Goal: Information Seeking & Learning: Compare options

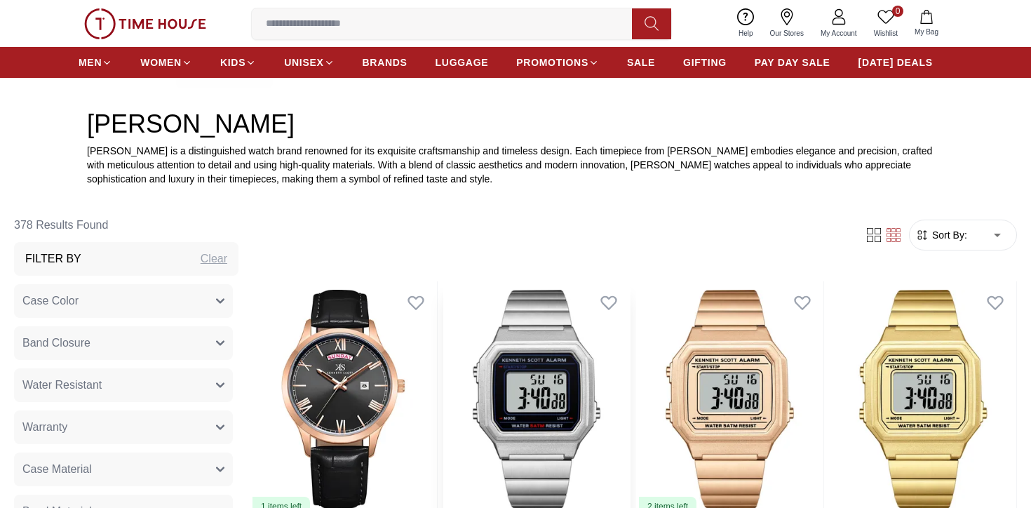
scroll to position [436, 0]
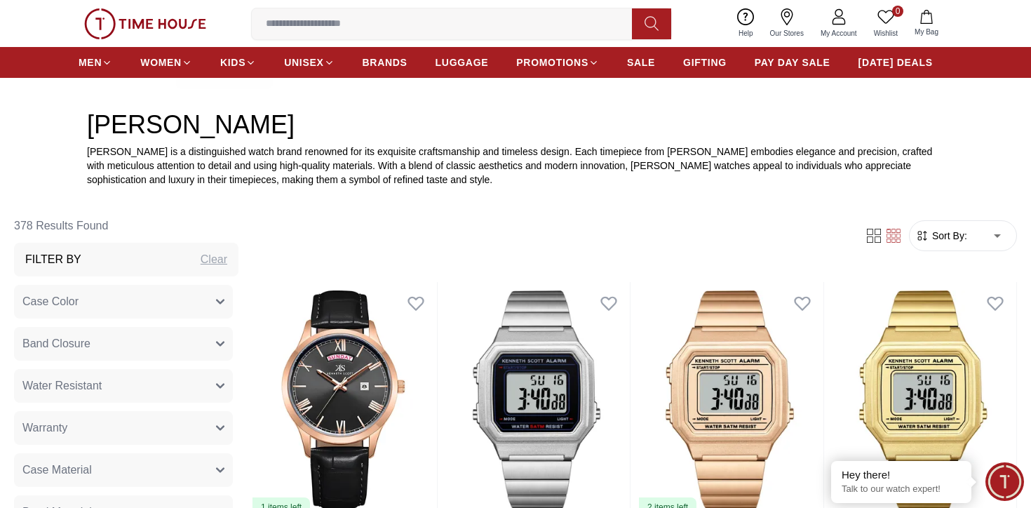
click at [932, 242] on span "Sort By:" at bounding box center [949, 236] width 38 height 14
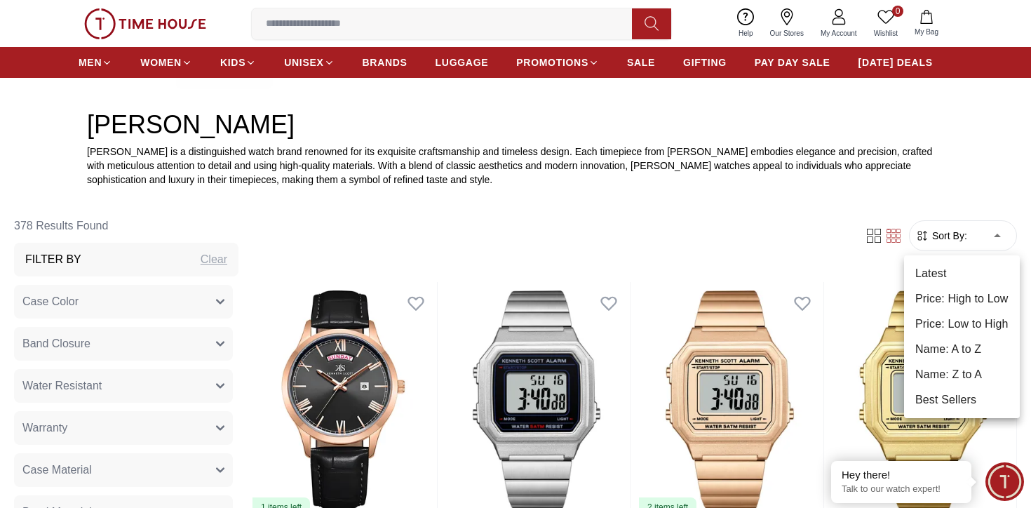
click at [974, 321] on li "Price: Low to High" at bounding box center [962, 323] width 116 height 25
type input "*"
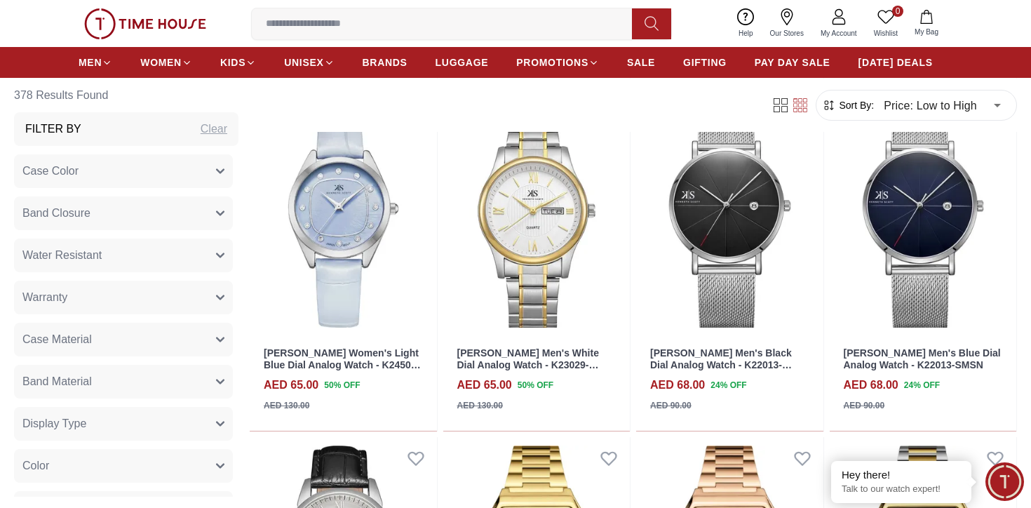
scroll to position [2303, 0]
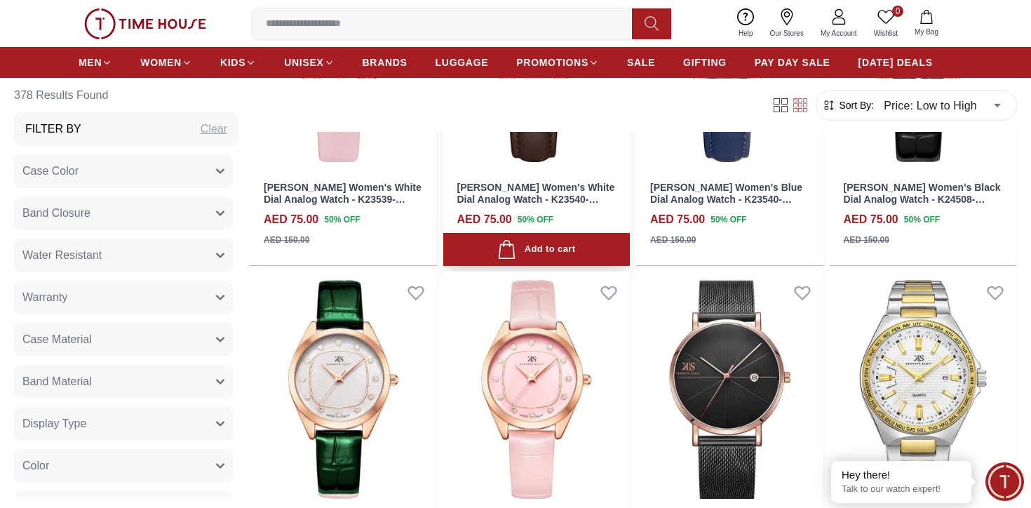
scroll to position [5692, 0]
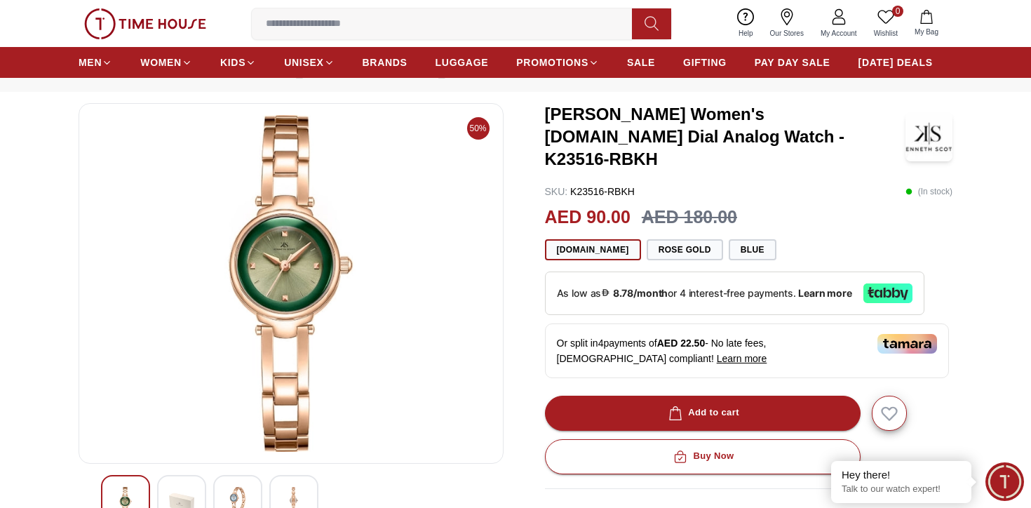
scroll to position [76, 0]
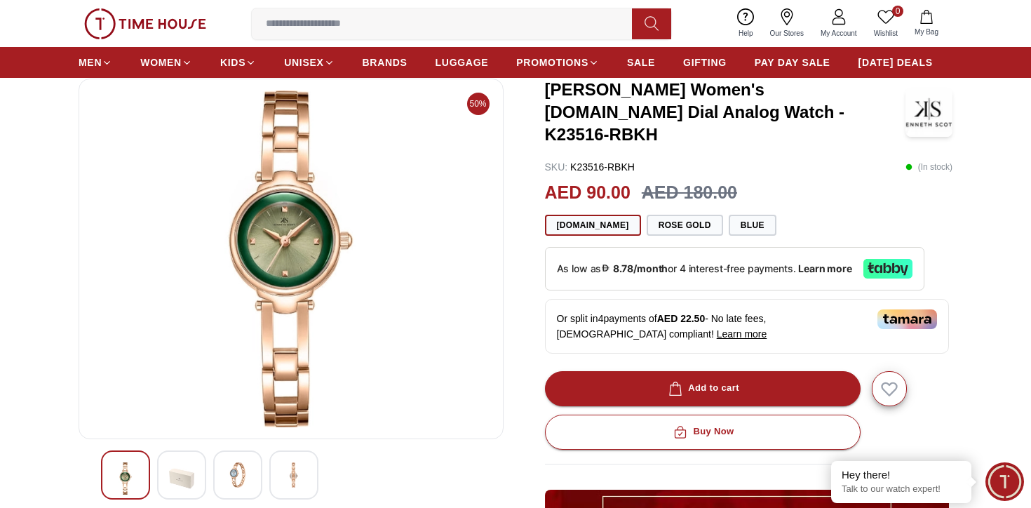
click at [235, 465] on img at bounding box center [237, 474] width 25 height 25
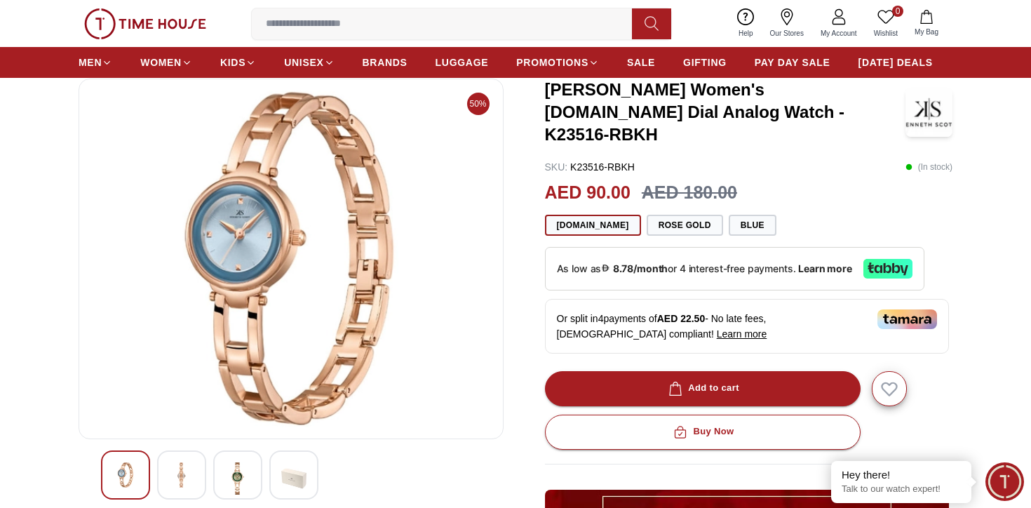
click at [175, 471] on img at bounding box center [181, 474] width 25 height 25
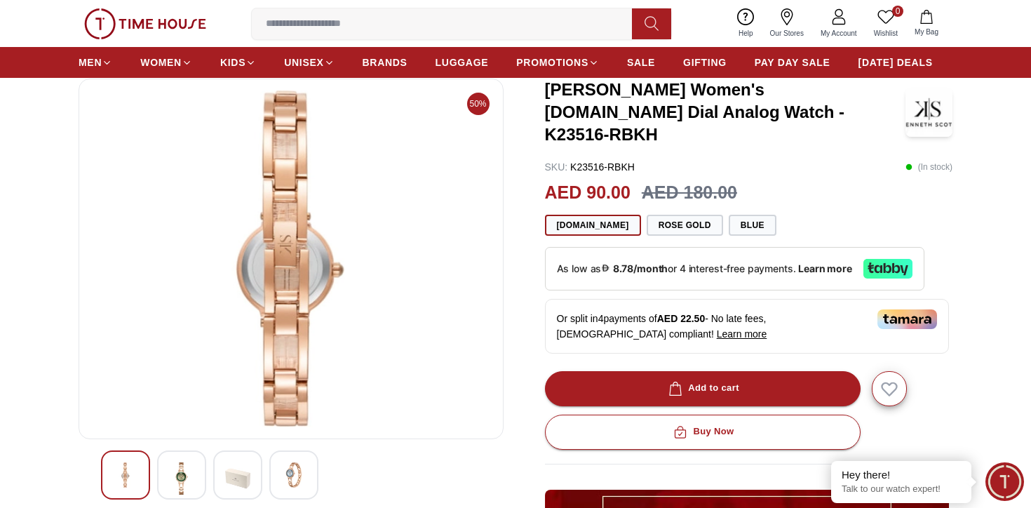
click at [233, 472] on img at bounding box center [237, 478] width 25 height 32
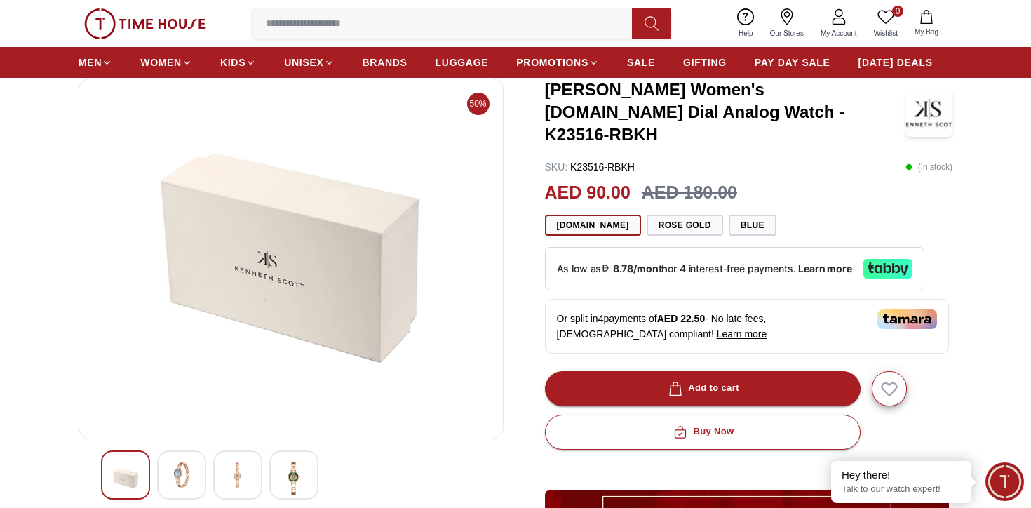
click at [304, 470] on img at bounding box center [293, 478] width 25 height 32
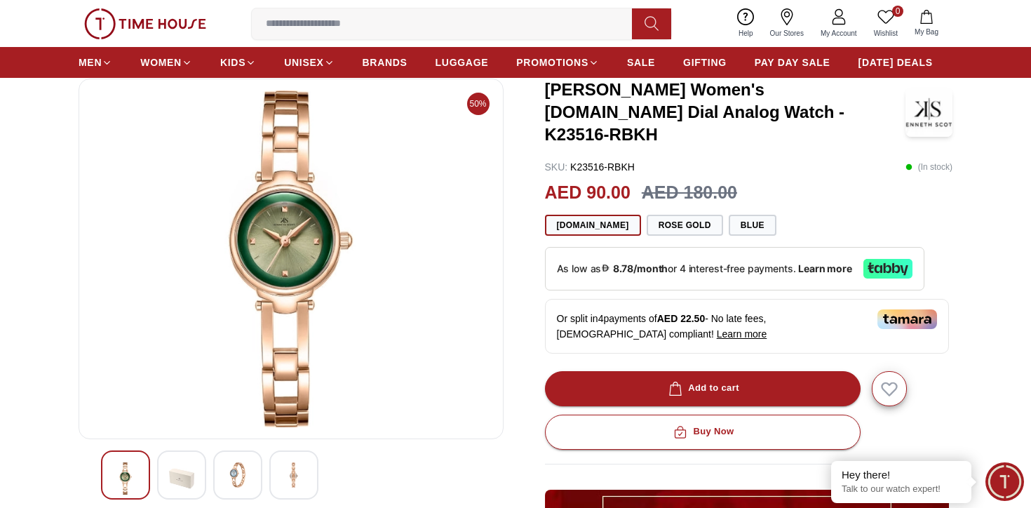
click at [185, 474] on img at bounding box center [181, 478] width 25 height 32
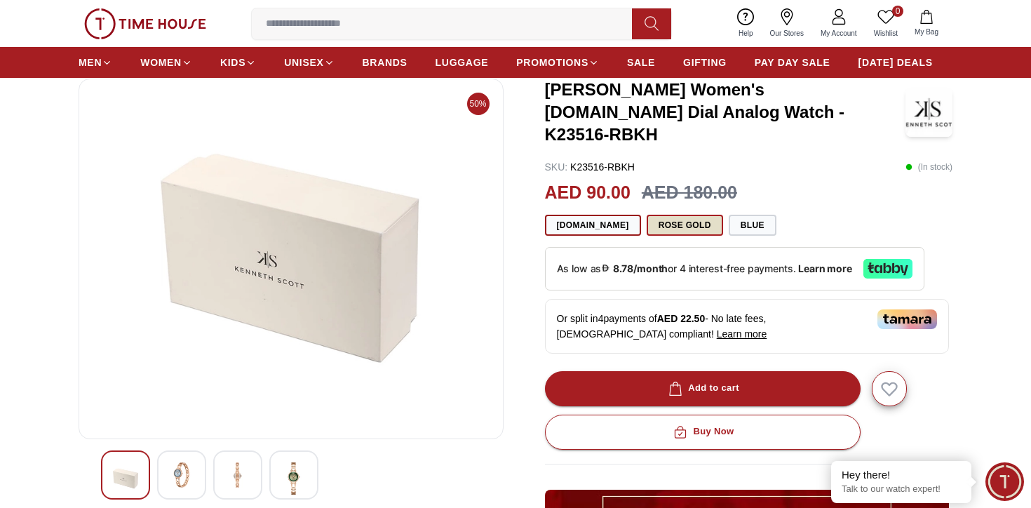
click at [647, 215] on button "Rose Gold" at bounding box center [685, 225] width 76 height 21
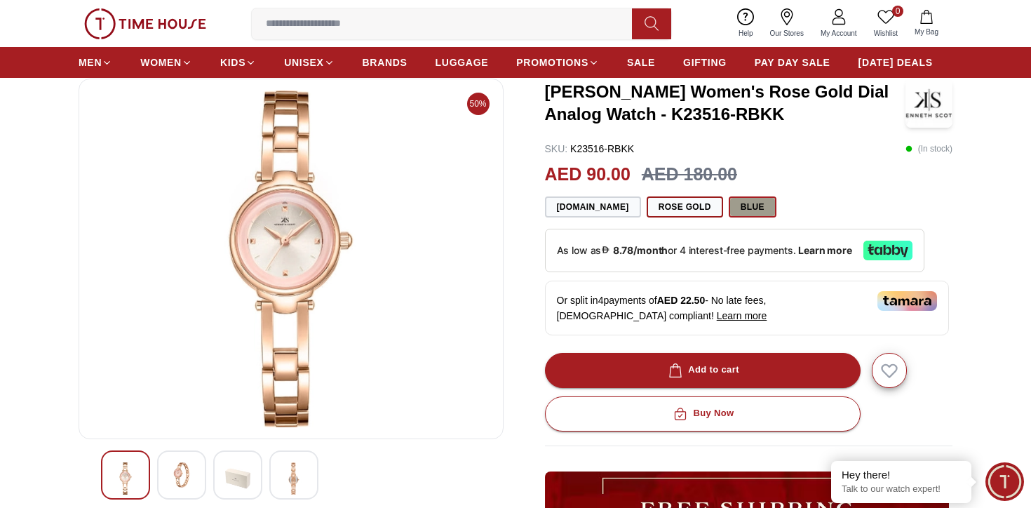
click at [729, 200] on button "Blue" at bounding box center [753, 206] width 48 height 21
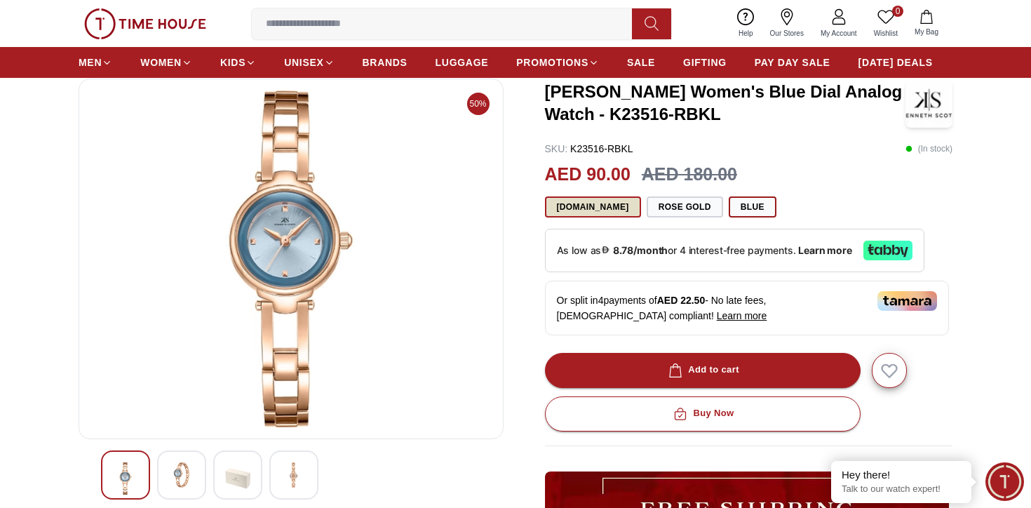
click at [585, 212] on button "O.Green" at bounding box center [593, 206] width 96 height 21
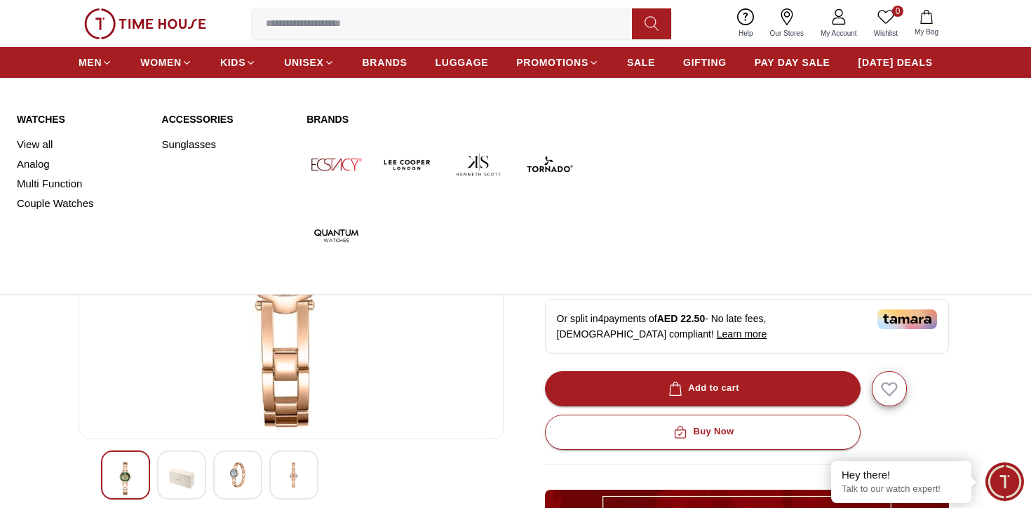
click at [39, 117] on link "Watches" at bounding box center [81, 119] width 128 height 14
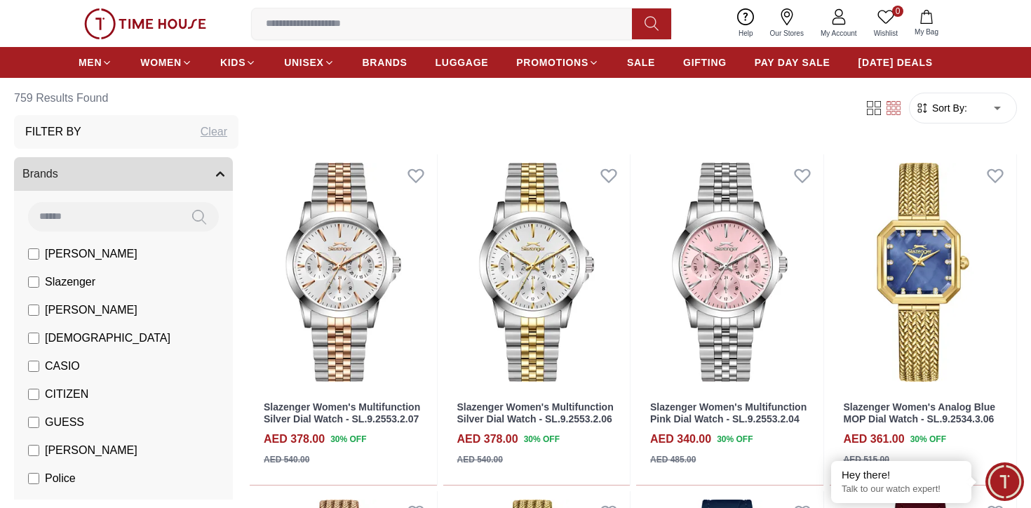
click at [937, 120] on form "Sort By: ​ ****** ​" at bounding box center [963, 108] width 108 height 31
click at [942, 115] on span "Sort By:" at bounding box center [949, 108] width 38 height 14
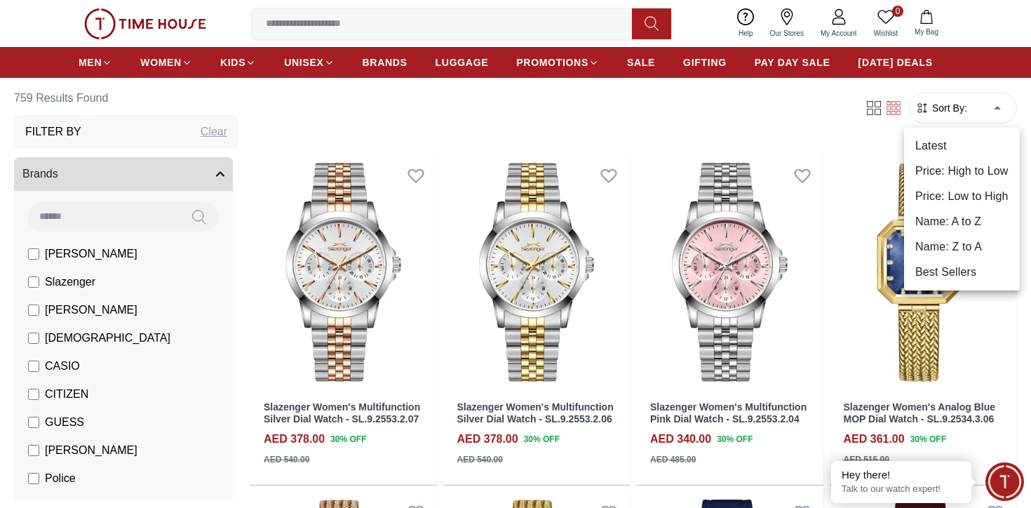
click at [968, 199] on li "Price: Low to High" at bounding box center [962, 196] width 116 height 25
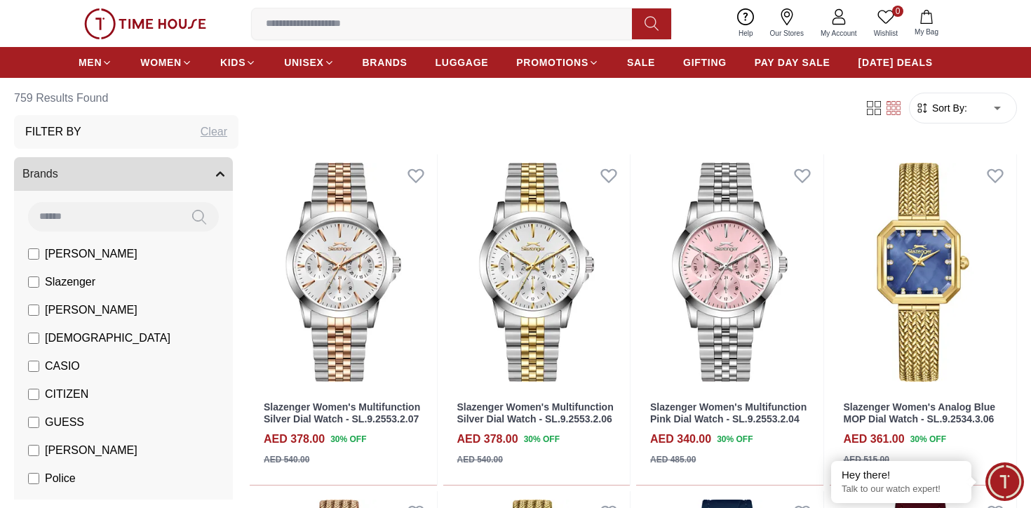
type input "*"
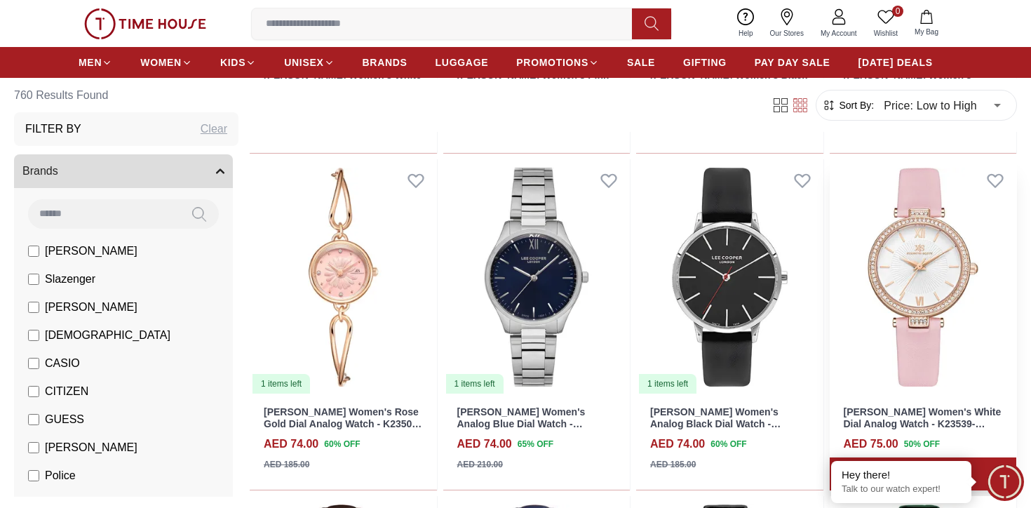
scroll to position [1755, 0]
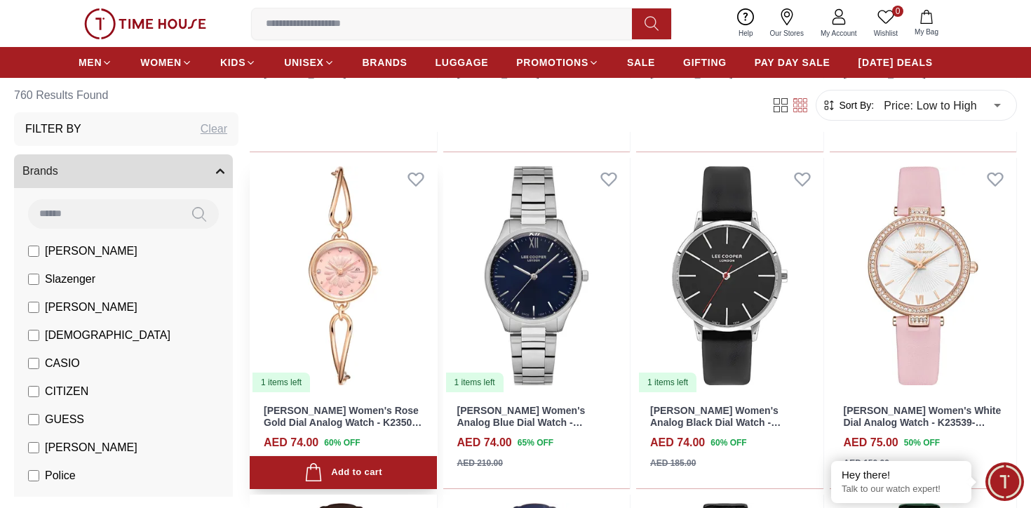
click at [358, 282] on img at bounding box center [343, 276] width 187 height 236
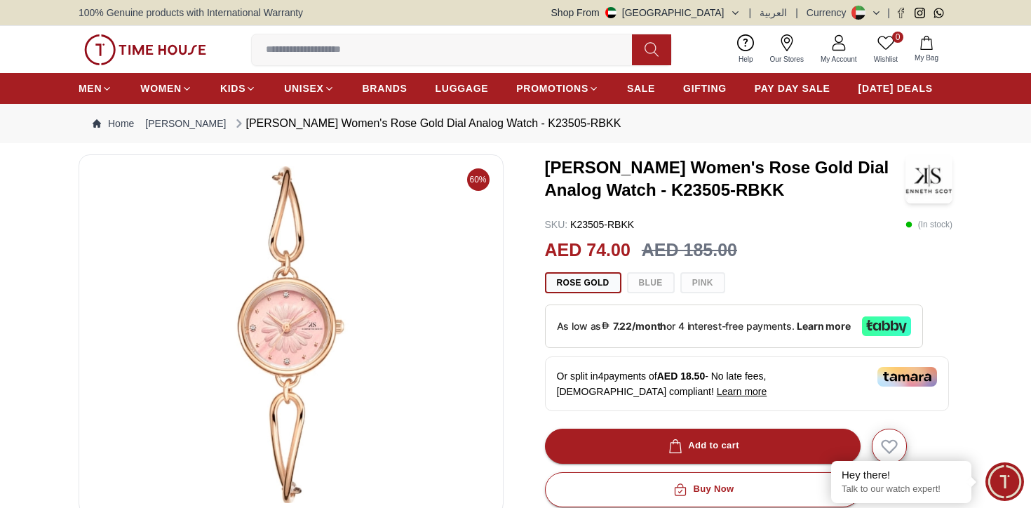
click at [666, 293] on div "Kenneth Scott Women's Rose Gold Dial Analog Watch - K23505-RBKK SKU : K23505-RB…" at bounding box center [749, 498] width 408 height 688
click at [663, 283] on div "Rose Gold Blue Pink" at bounding box center [749, 282] width 408 height 21
click at [711, 285] on div "Rose Gold Blue Pink" at bounding box center [749, 282] width 408 height 21
click at [600, 193] on h3 "[PERSON_NAME] Women's Rose Gold Dial Analog Watch - K23505-RBKK" at bounding box center [725, 178] width 361 height 45
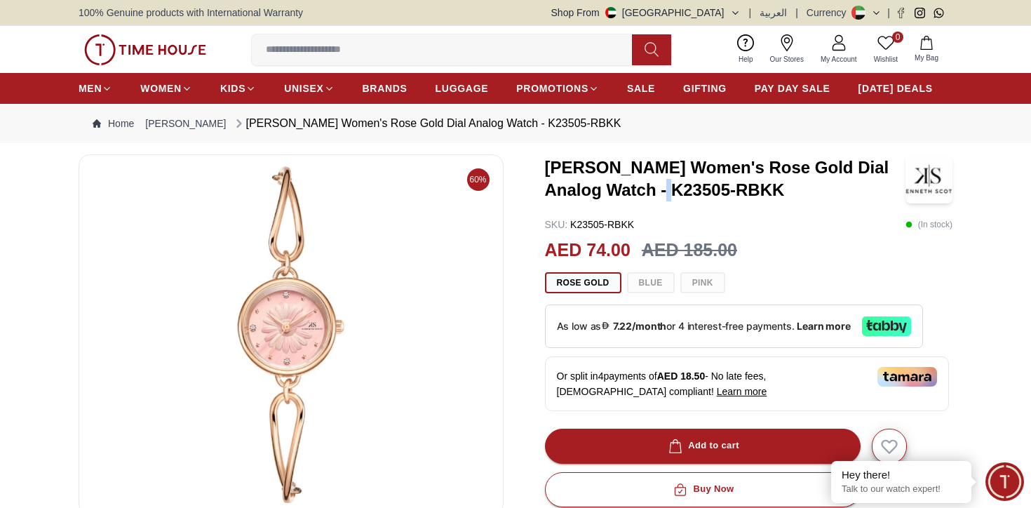
click at [600, 193] on h3 "[PERSON_NAME] Women's Rose Gold Dial Analog Watch - K23505-RBKK" at bounding box center [725, 178] width 361 height 45
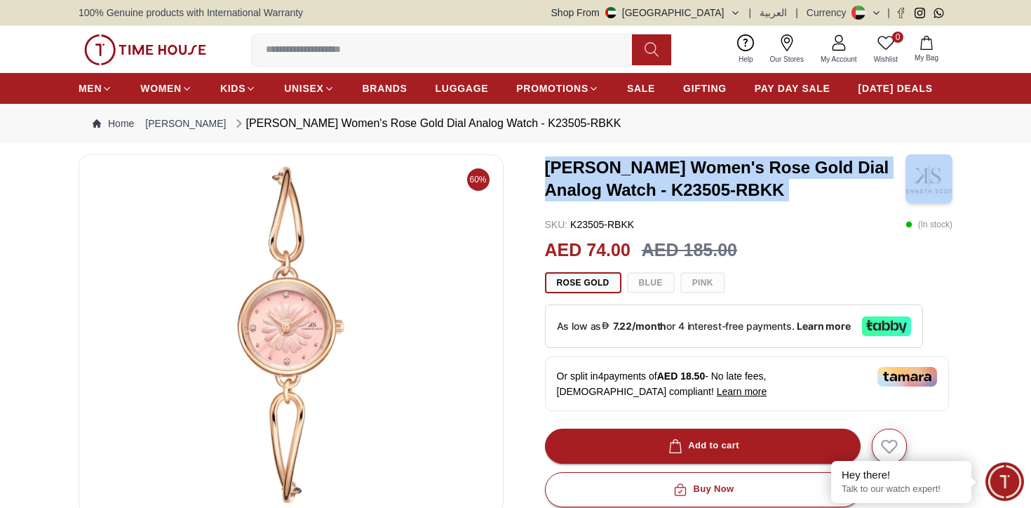
click at [600, 193] on h3 "[PERSON_NAME] Women's Rose Gold Dial Analog Watch - K23505-RBKK" at bounding box center [725, 178] width 361 height 45
click at [598, 193] on h3 "[PERSON_NAME] Women's Rose Gold Dial Analog Watch - K23505-RBKK" at bounding box center [725, 178] width 361 height 45
click at [582, 188] on h3 "[PERSON_NAME] Women's Rose Gold Dial Analog Watch - K23505-RBKK" at bounding box center [725, 178] width 361 height 45
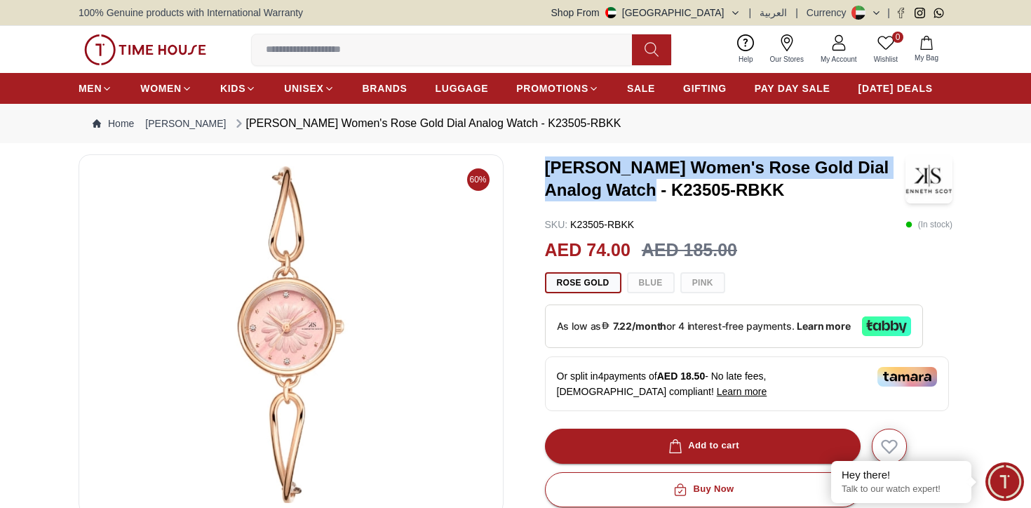
drag, startPoint x: 593, startPoint y: 191, endPoint x: 545, endPoint y: 158, distance: 58.0
click at [545, 158] on h3 "[PERSON_NAME] Women's Rose Gold Dial Analog Watch - K23505-RBKK" at bounding box center [725, 178] width 361 height 45
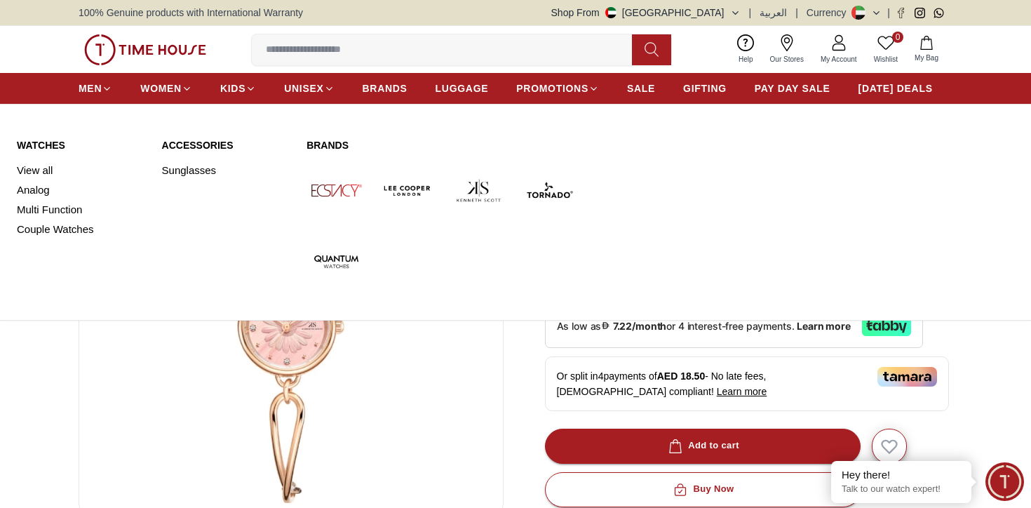
click at [35, 147] on link "Watches" at bounding box center [81, 145] width 128 height 14
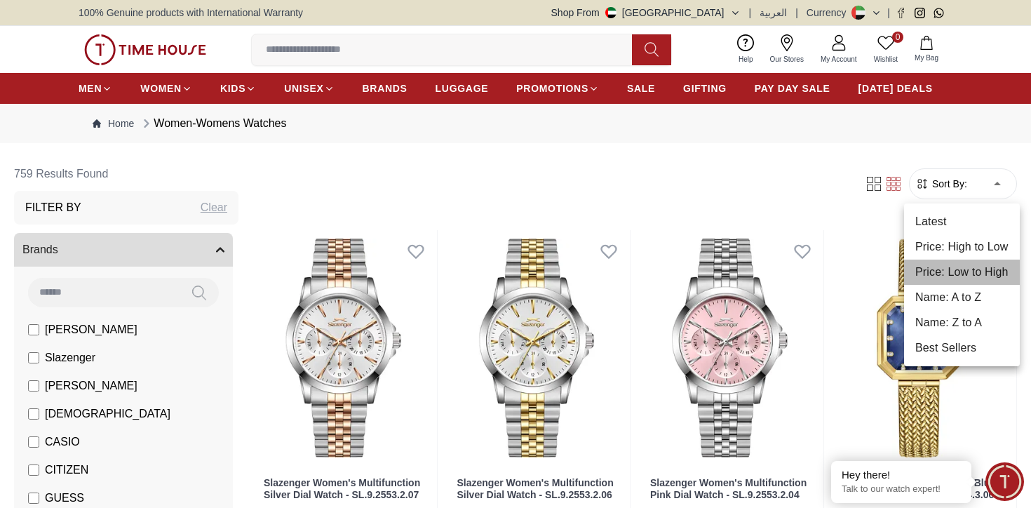
click at [965, 276] on li "Price: Low to High" at bounding box center [962, 272] width 116 height 25
type input "*"
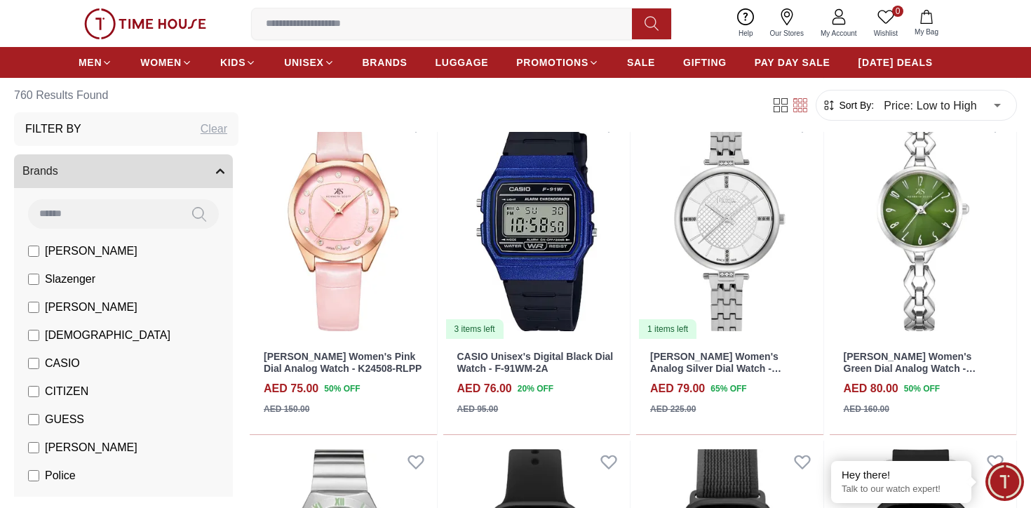
scroll to position [2463, 0]
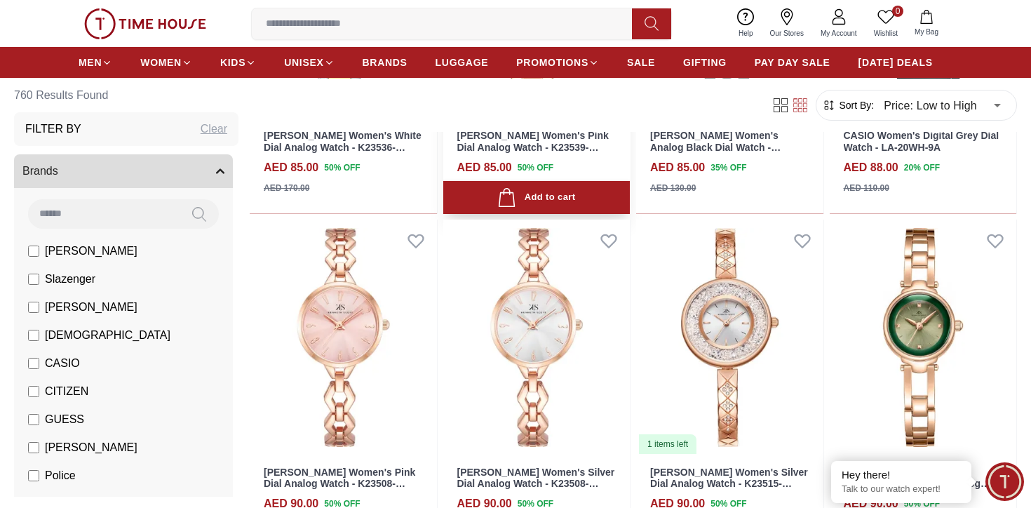
scroll to position [4761, 0]
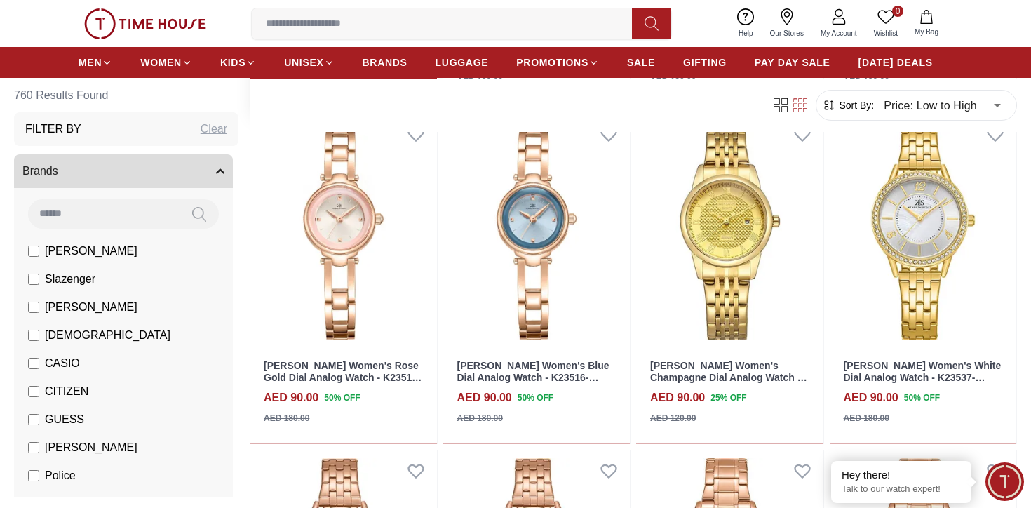
scroll to position [5165, 0]
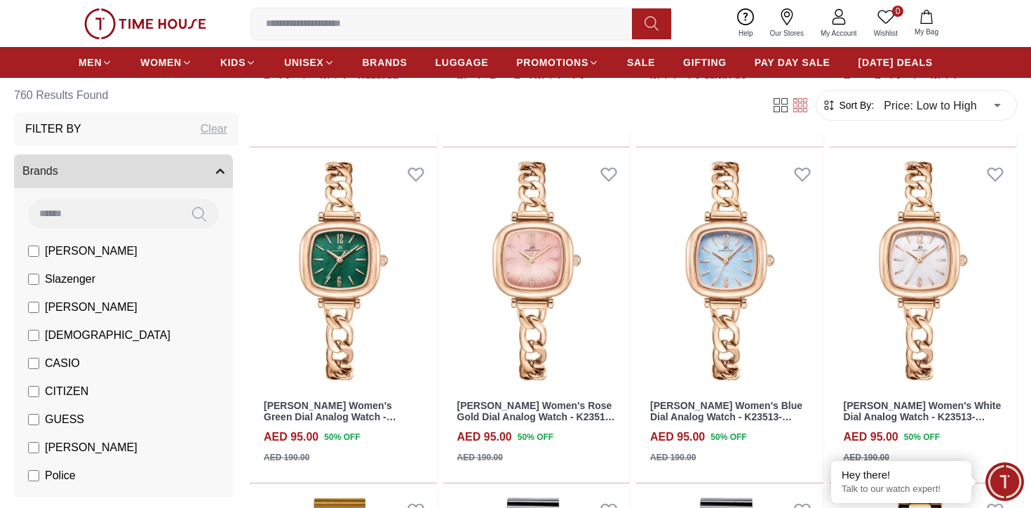
scroll to position [6816, 0]
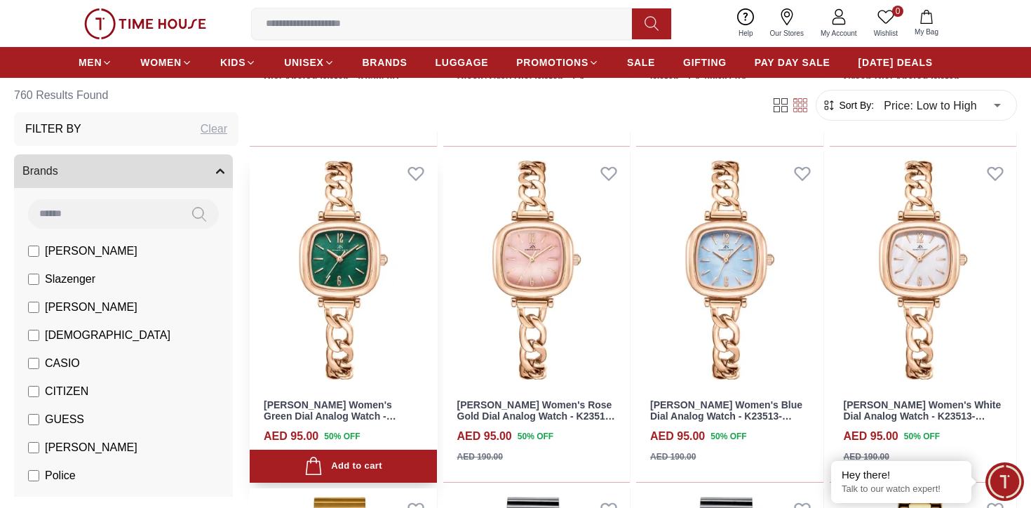
click at [323, 273] on img at bounding box center [343, 270] width 187 height 236
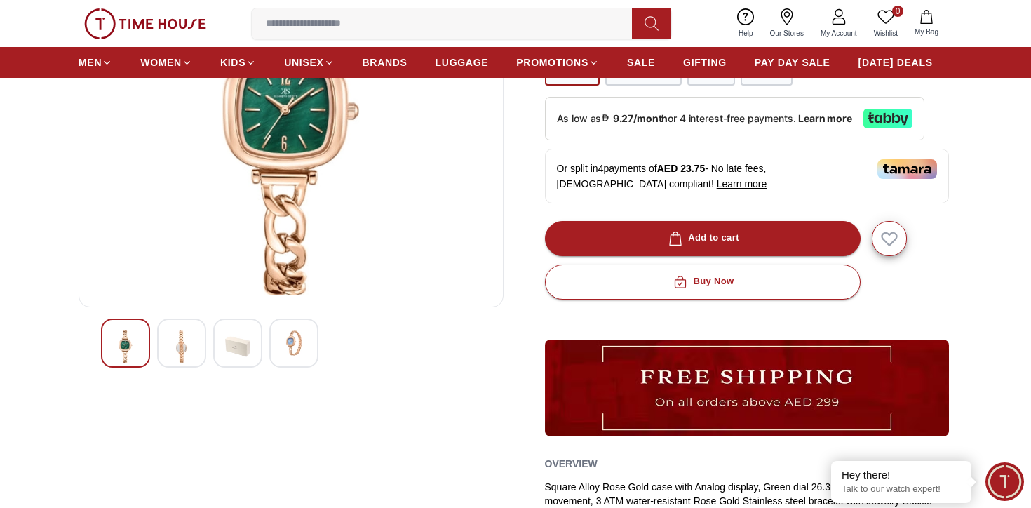
scroll to position [212, 0]
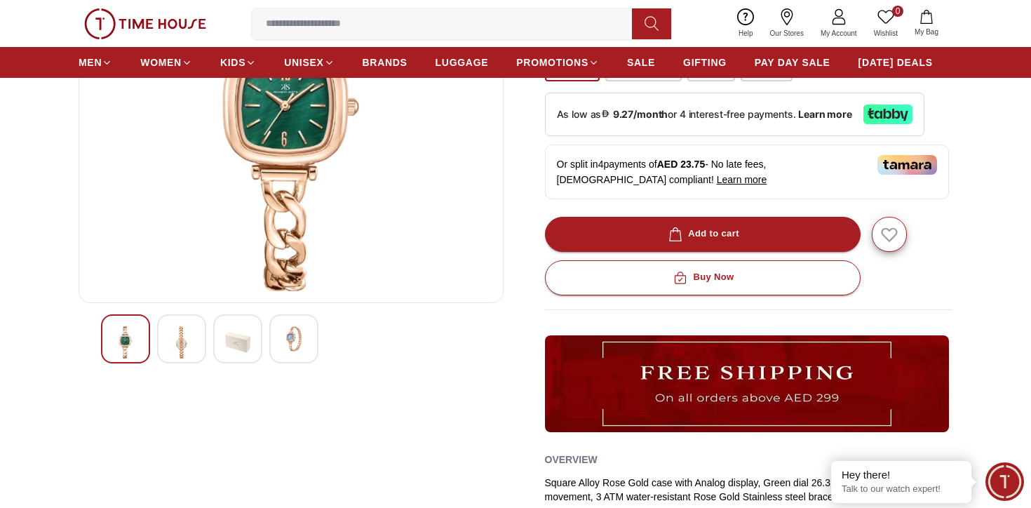
click at [249, 336] on img at bounding box center [237, 342] width 25 height 32
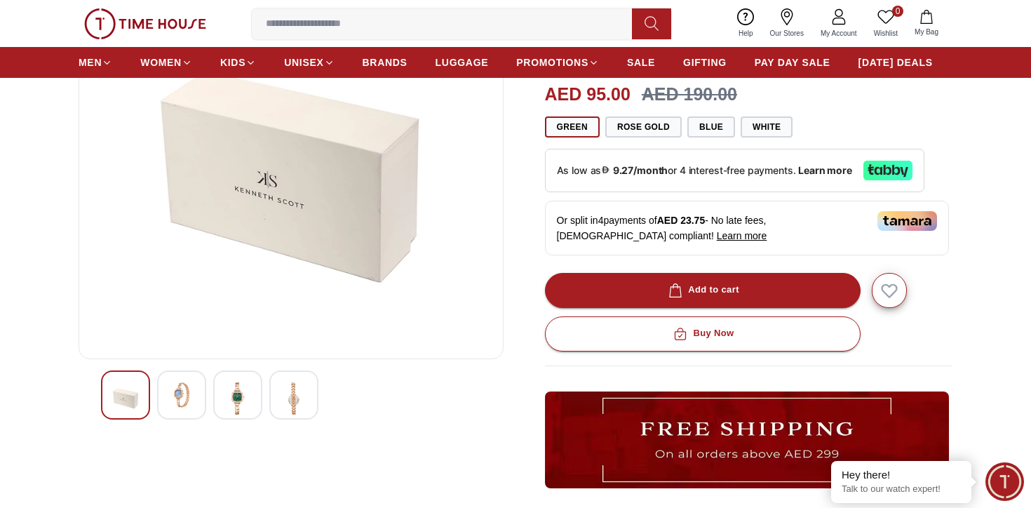
scroll to position [149, 0]
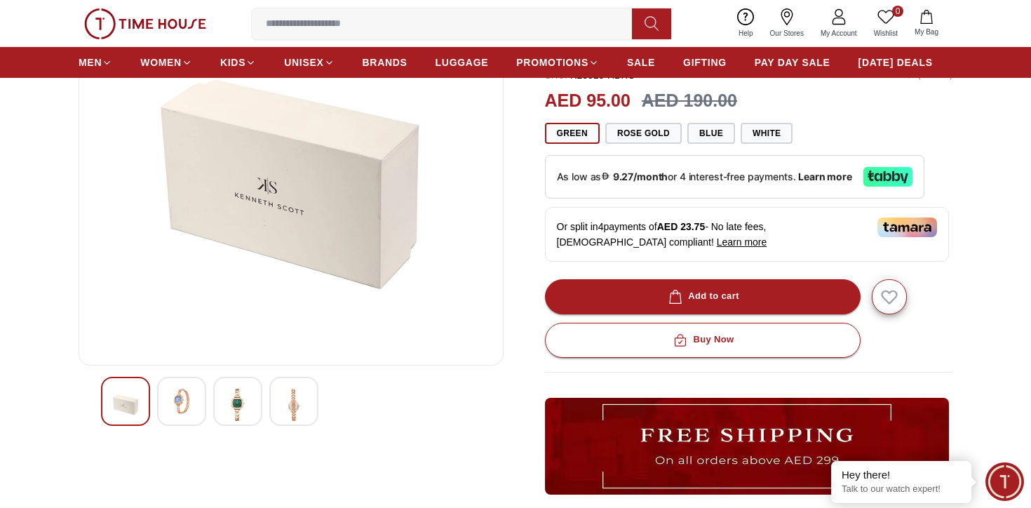
click at [244, 411] on img at bounding box center [237, 405] width 25 height 32
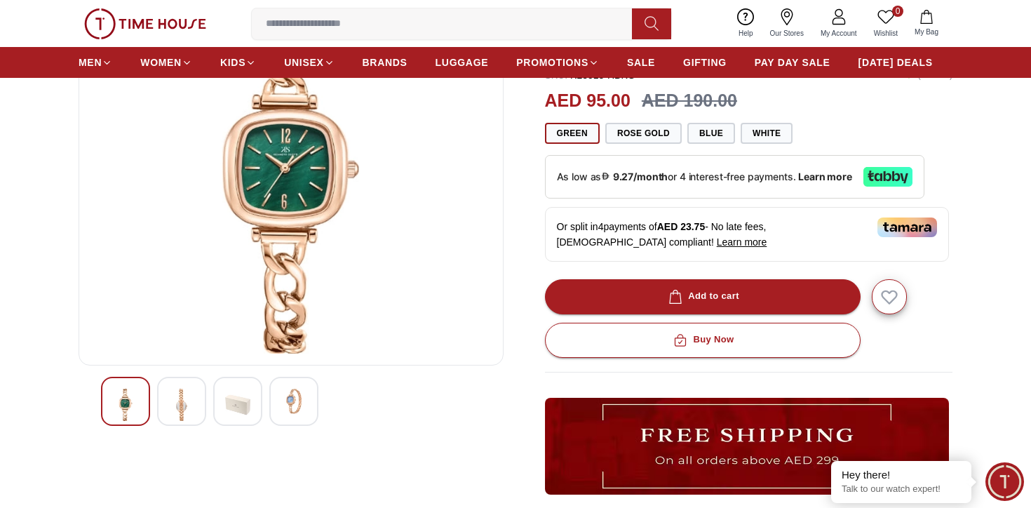
click at [298, 409] on img at bounding box center [293, 401] width 25 height 25
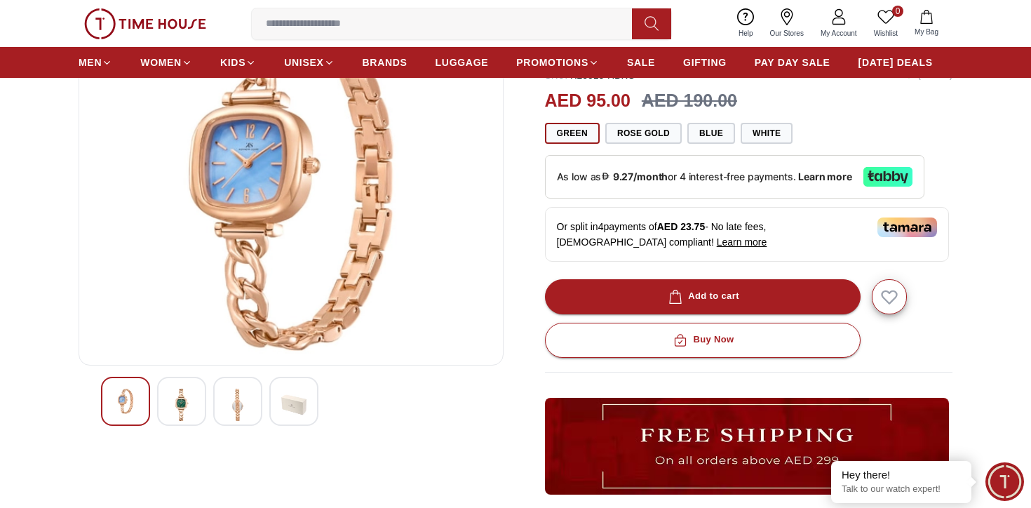
click at [247, 406] on img at bounding box center [237, 405] width 25 height 32
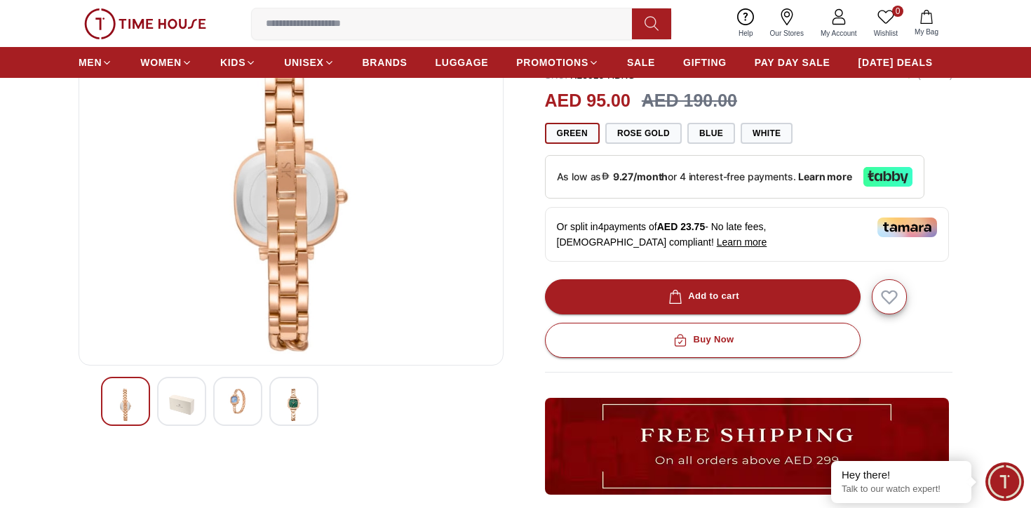
click at [311, 410] on div at bounding box center [293, 401] width 49 height 49
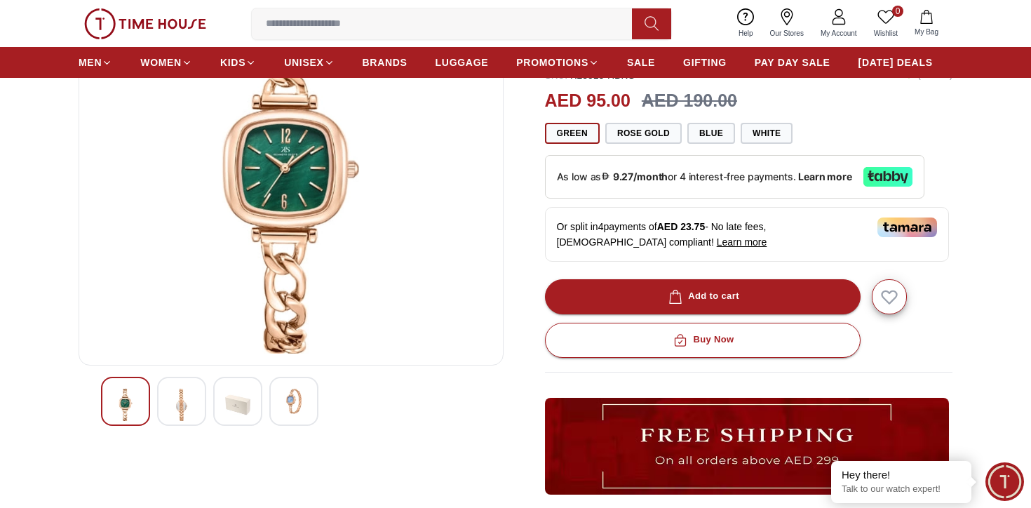
click at [235, 216] on img at bounding box center [291, 185] width 401 height 337
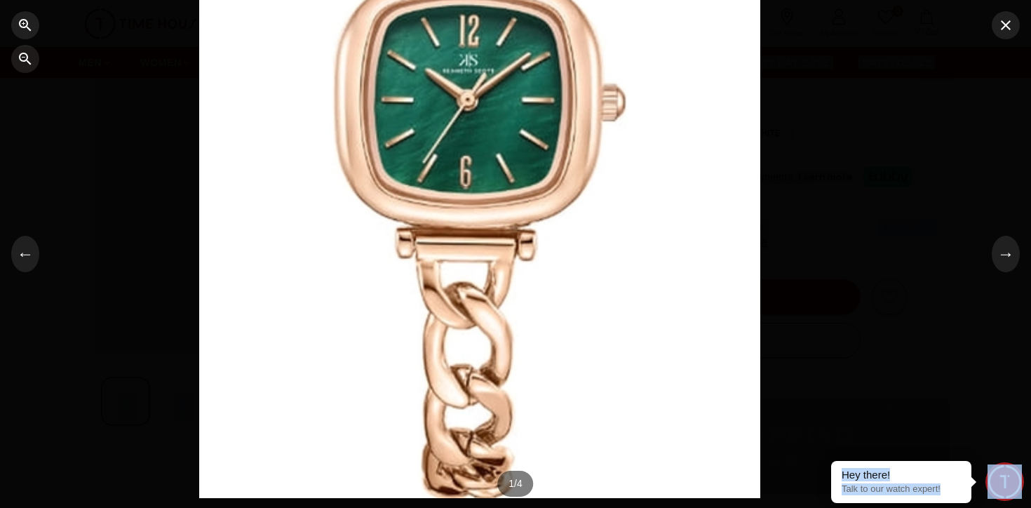
drag, startPoint x: 512, startPoint y: 283, endPoint x: 435, endPoint y: -75, distance: 366.0
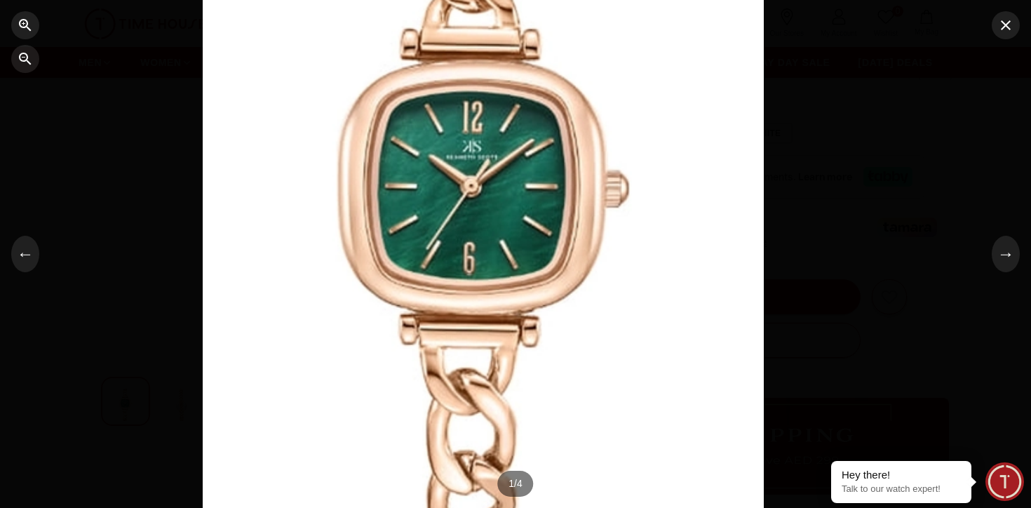
drag, startPoint x: 423, startPoint y: 109, endPoint x: 429, endPoint y: 197, distance: 88.6
click at [429, 201] on div at bounding box center [483, 90] width 561 height 457
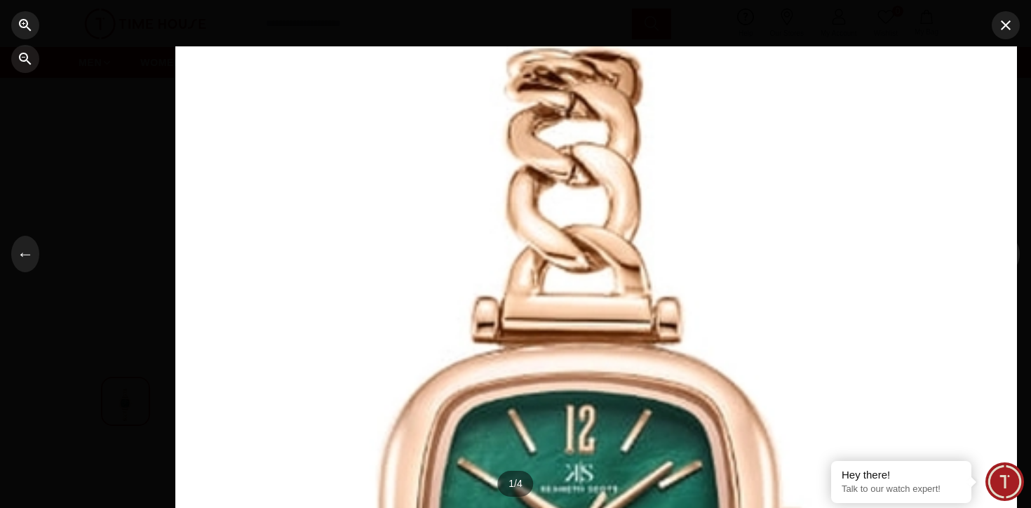
drag, startPoint x: 429, startPoint y: 197, endPoint x: 544, endPoint y: 488, distance: 313.1
click at [544, 488] on div at bounding box center [596, 388] width 842 height 685
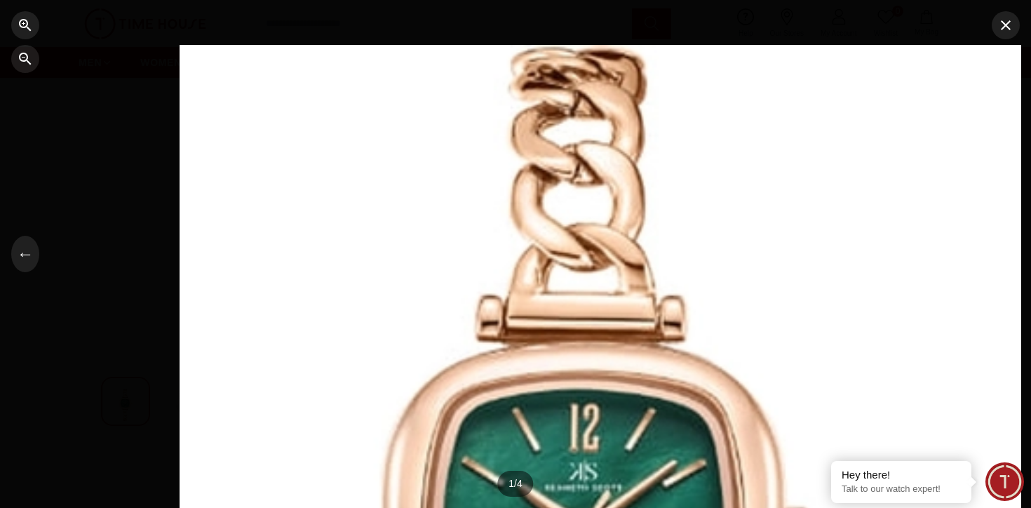
click at [544, 488] on div at bounding box center [601, 387] width 842 height 685
